Goal: Transaction & Acquisition: Purchase product/service

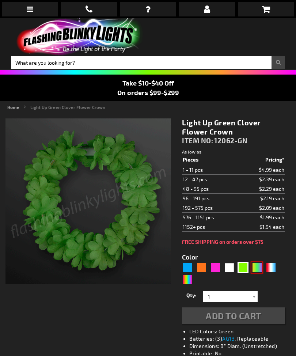
click at [262, 265] on div "PGG" at bounding box center [256, 267] width 11 height 11
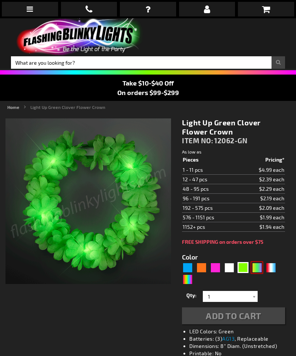
type input "5638"
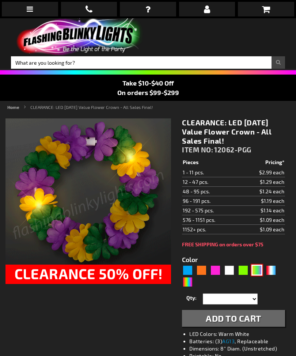
type input "12062-PGG"
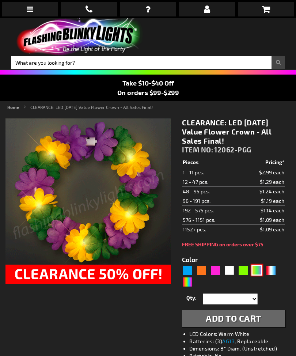
type input "Customize - CLEARANCE: LED [DATE] Value Flower Crown - All Sales Final! - ITEM …"
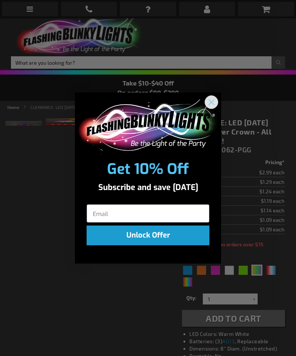
click at [216, 101] on circle "Close dialog" at bounding box center [211, 102] width 12 height 12
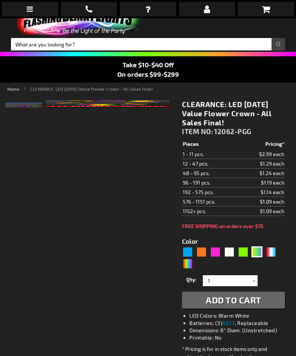
scroll to position [18, 0]
click at [192, 252] on div "Blue" at bounding box center [187, 251] width 11 height 11
type input "5629"
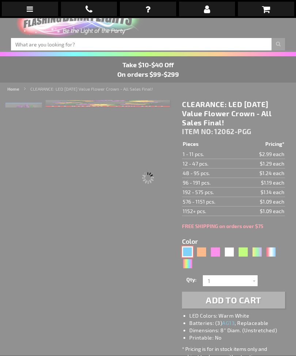
scroll to position [18, 0]
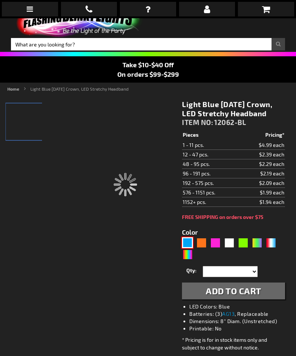
type input "12062-BL"
type input "Customize - Light Blue [DATE] Crown, LED Stretchy Headband - ITEM NO: 12062-BL"
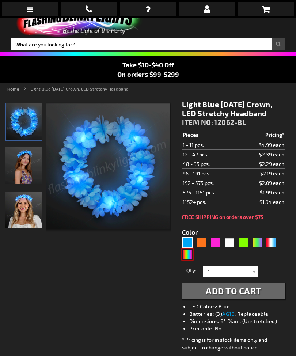
click at [192, 260] on div "Multicolor" at bounding box center [187, 254] width 11 height 11
type input "5659"
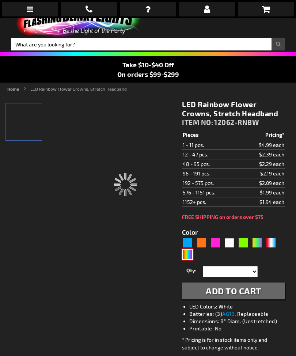
type input "12062-RNBW"
type input "Customize - LED Rainbow Flower Crowns, Stretch Headband - ITEM NO: 12062-RNBW"
